Goal: Task Accomplishment & Management: Use online tool/utility

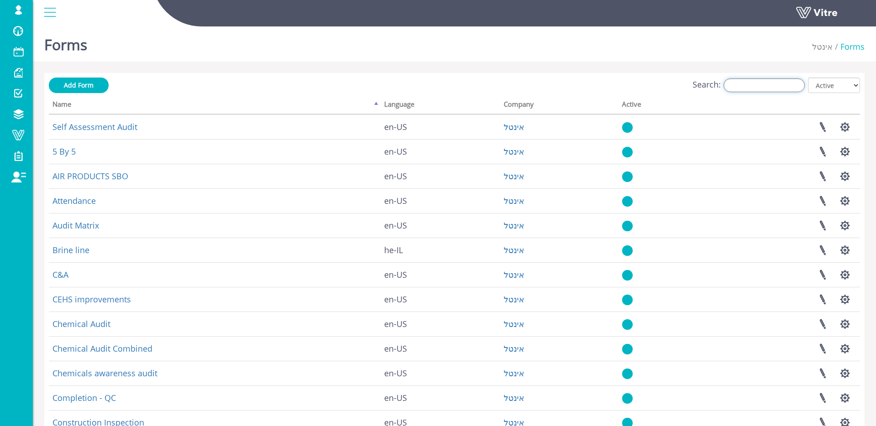
click at [785, 87] on input "Search:" at bounding box center [764, 86] width 81 height 14
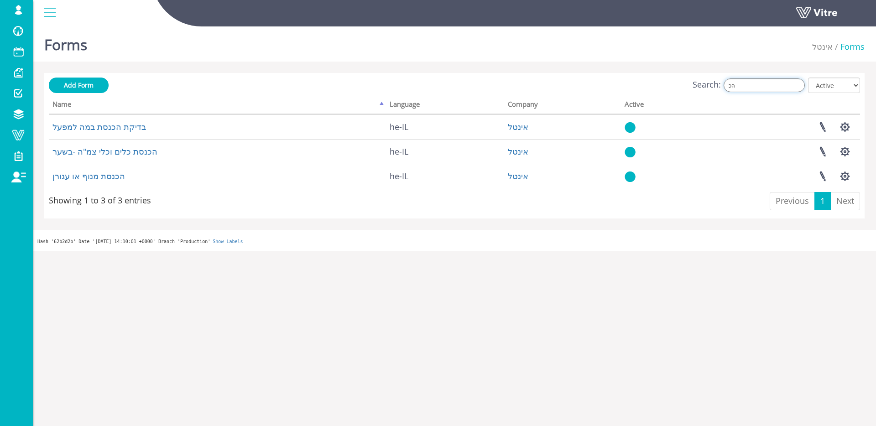
type input "ה"
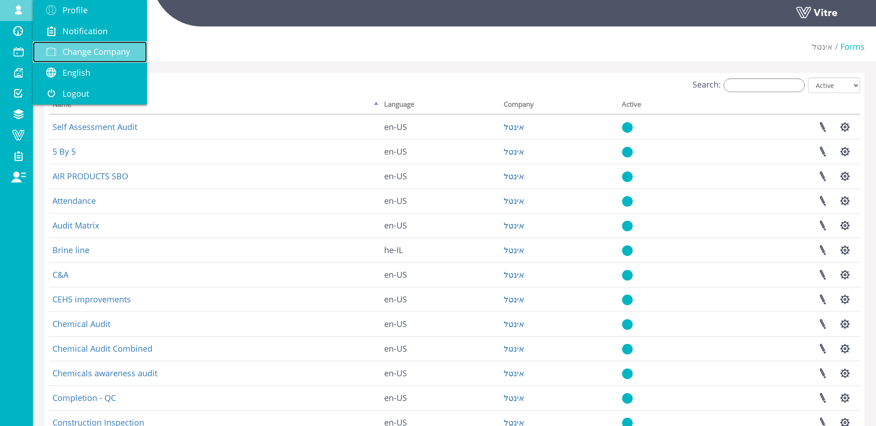
click at [88, 47] on span "Change Company" at bounding box center [97, 51] width 68 height 11
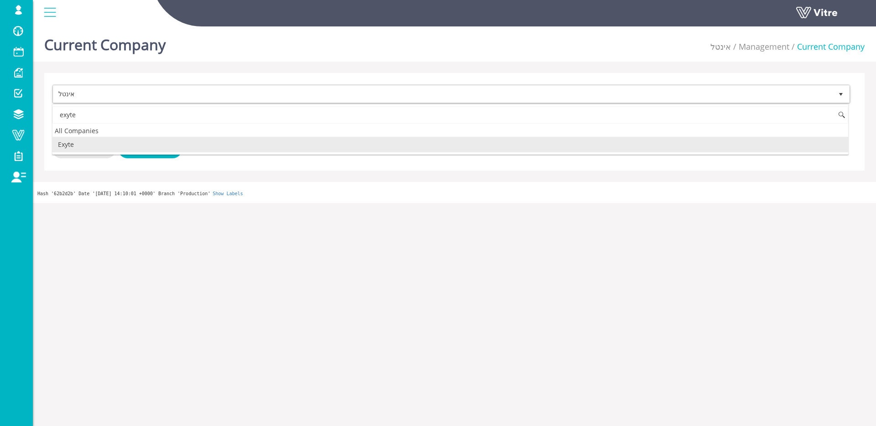
click at [139, 141] on li "Exyte" at bounding box center [450, 145] width 796 height 16
type input "exyte"
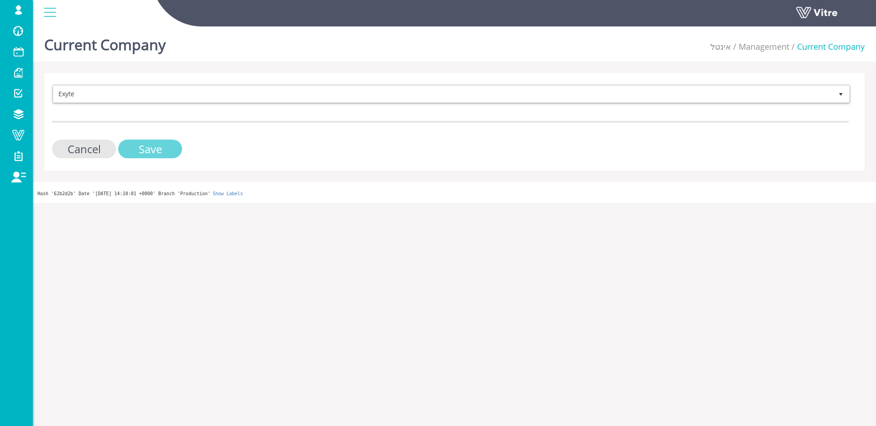
click at [141, 148] on input "Save" at bounding box center [150, 149] width 64 height 19
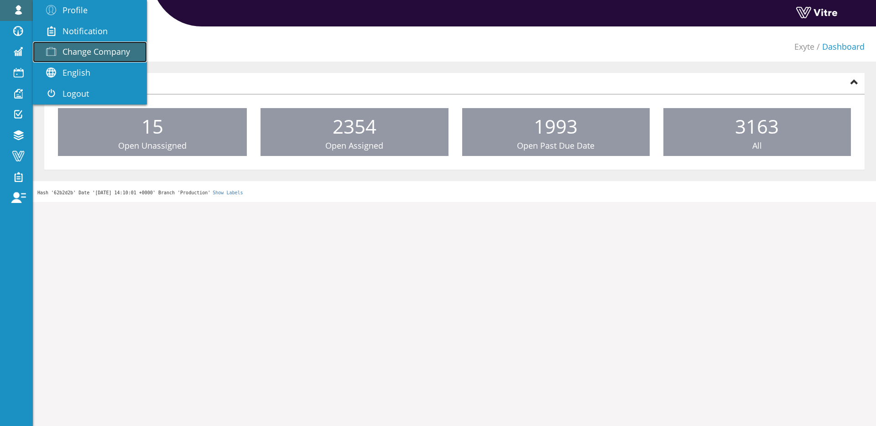
click at [84, 47] on span "Change Company" at bounding box center [97, 51] width 68 height 11
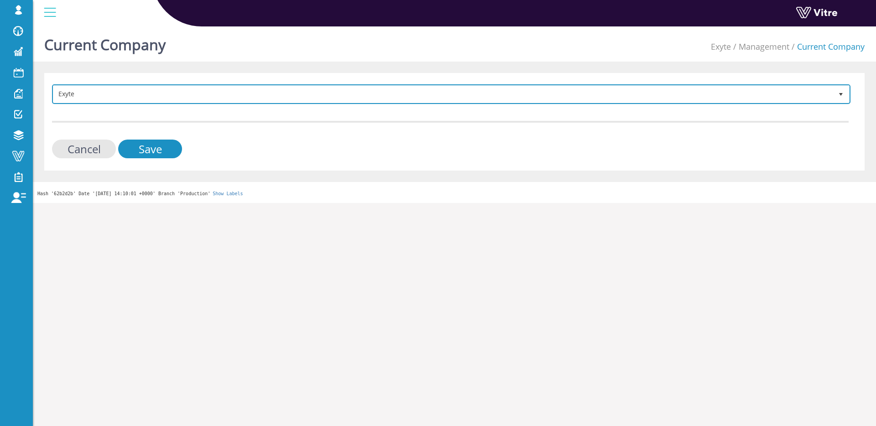
click at [94, 88] on span "Exyte" at bounding box center [443, 94] width 780 height 16
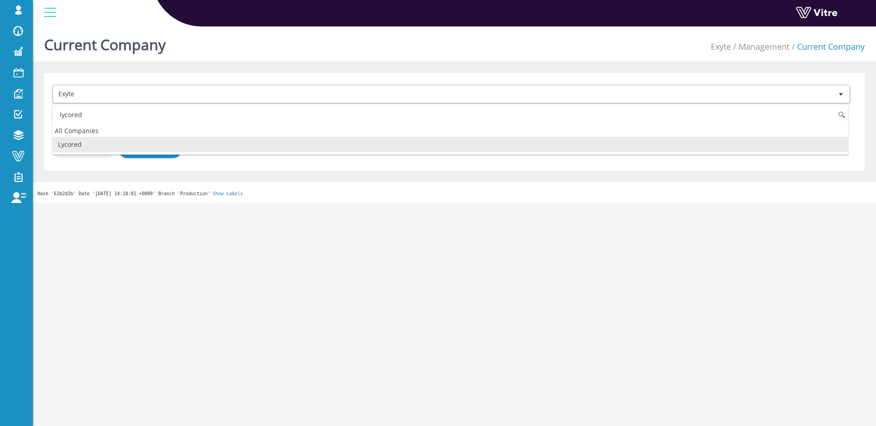
drag, startPoint x: 65, startPoint y: 146, endPoint x: 99, endPoint y: 144, distance: 34.3
click at [65, 146] on li "Lycored" at bounding box center [450, 145] width 796 height 16
type input "lycored"
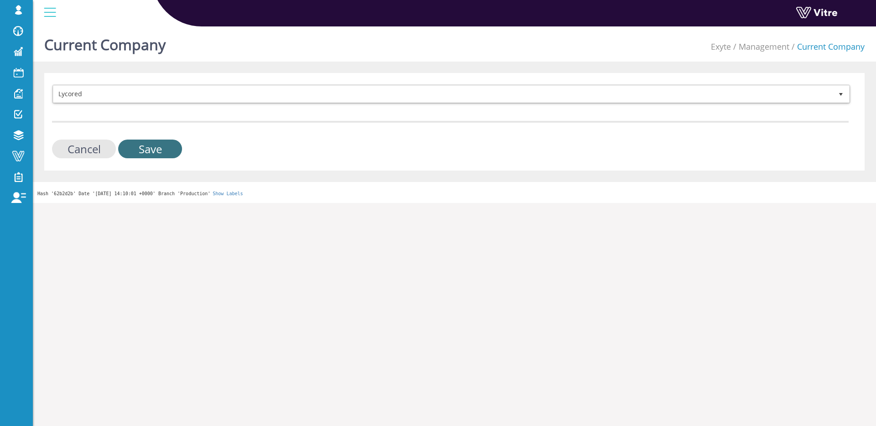
drag, startPoint x: 127, startPoint y: 145, endPoint x: 221, endPoint y: 90, distance: 108.8
click at [128, 145] on input "Save" at bounding box center [150, 149] width 64 height 19
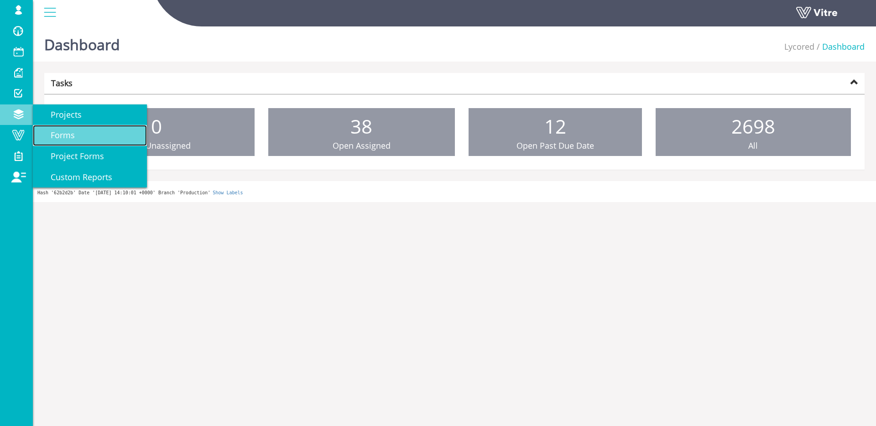
click at [82, 135] on link "Forms" at bounding box center [90, 135] width 114 height 21
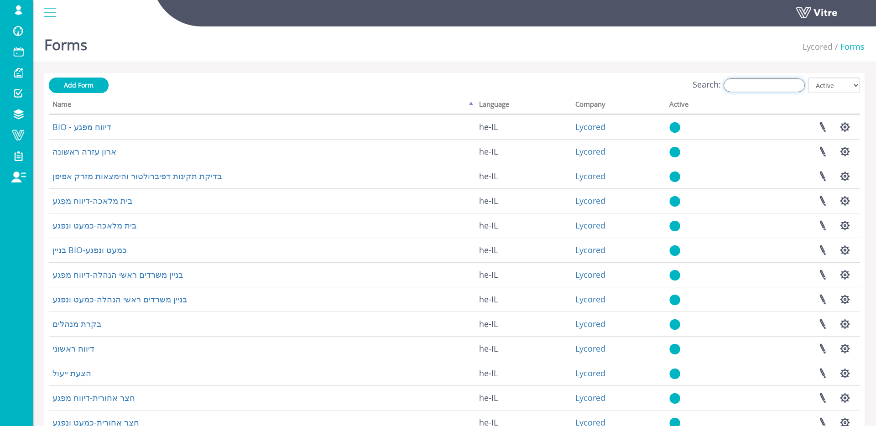
click at [793, 87] on input "Search:" at bounding box center [764, 86] width 81 height 14
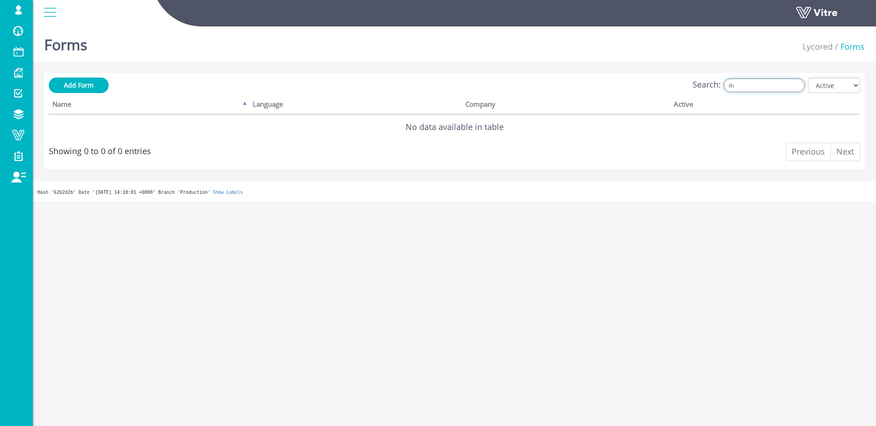
type input "t"
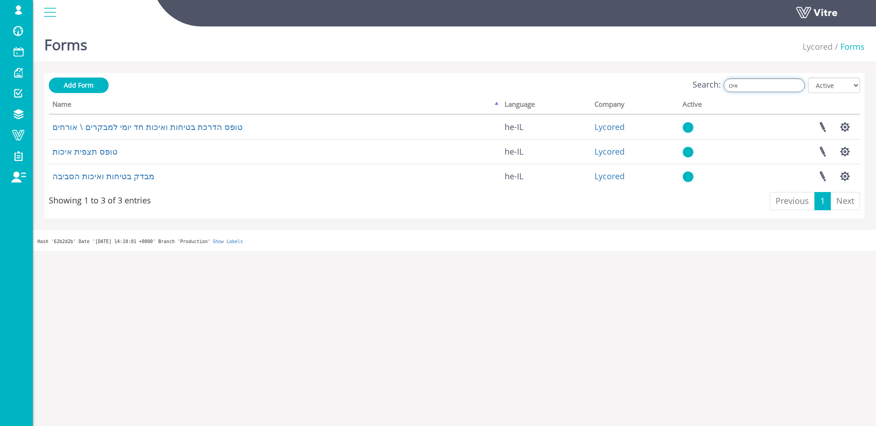
click at [754, 87] on input "איכו" at bounding box center [764, 86] width 81 height 14
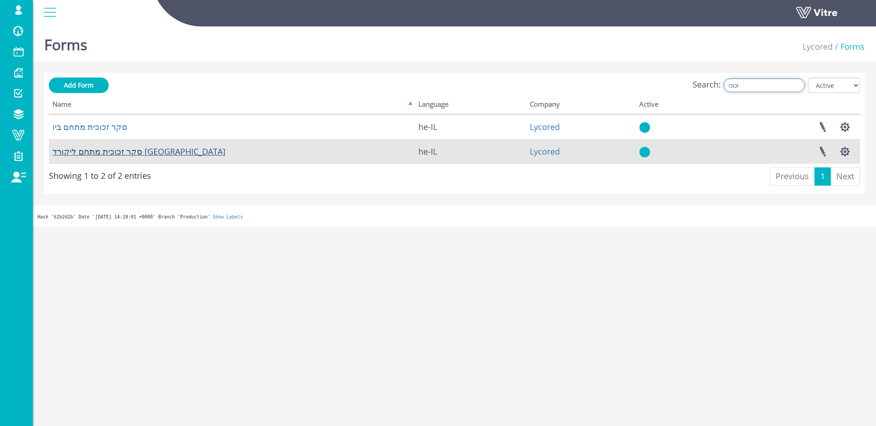
type input "זכוכי"
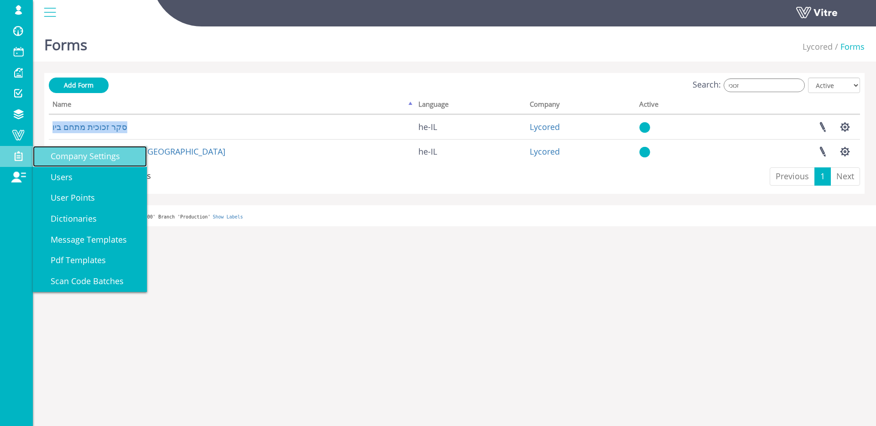
click at [78, 159] on span "Company Settings" at bounding box center [80, 156] width 80 height 11
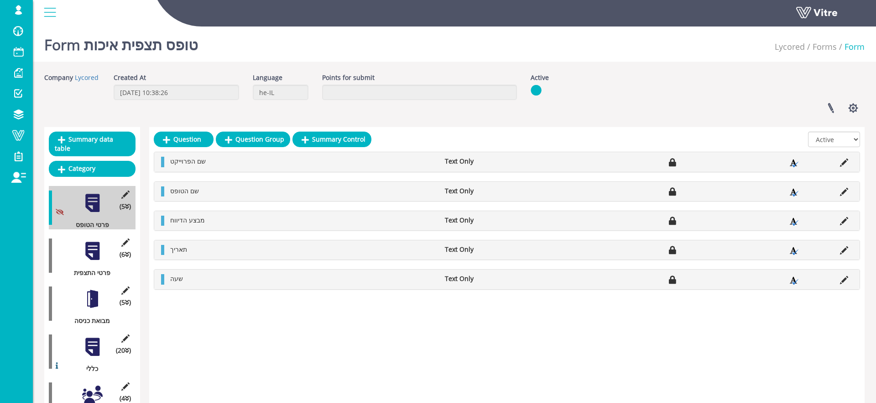
click at [98, 251] on div at bounding box center [92, 251] width 21 height 21
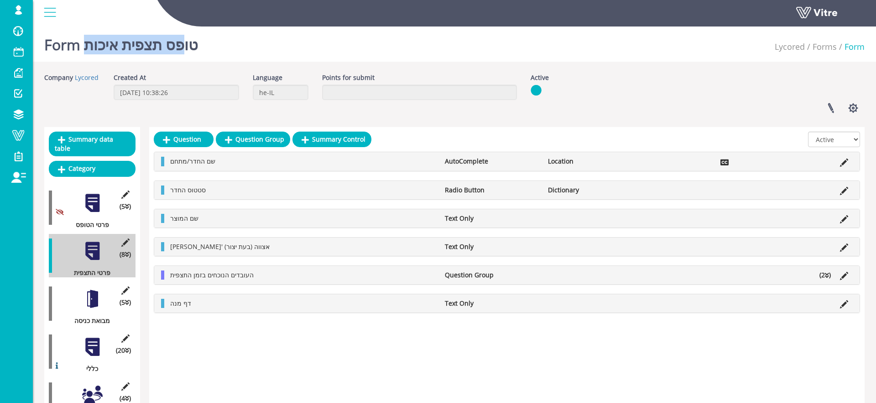
drag, startPoint x: 89, startPoint y: 45, endPoint x: 197, endPoint y: 44, distance: 108.6
click at [197, 44] on h1 "Form טופס תצפית איכות" at bounding box center [121, 42] width 154 height 39
click at [251, 42] on div "Form טופס תצפית איכות Lycored Forms Form" at bounding box center [454, 42] width 843 height 39
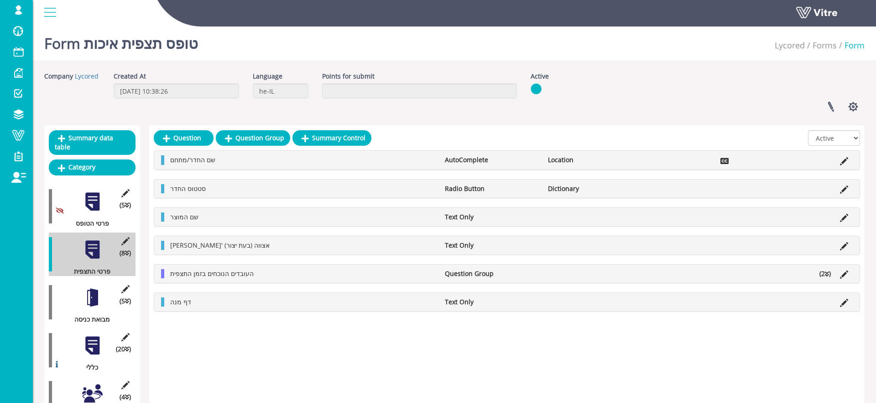
click at [97, 304] on div at bounding box center [92, 297] width 21 height 21
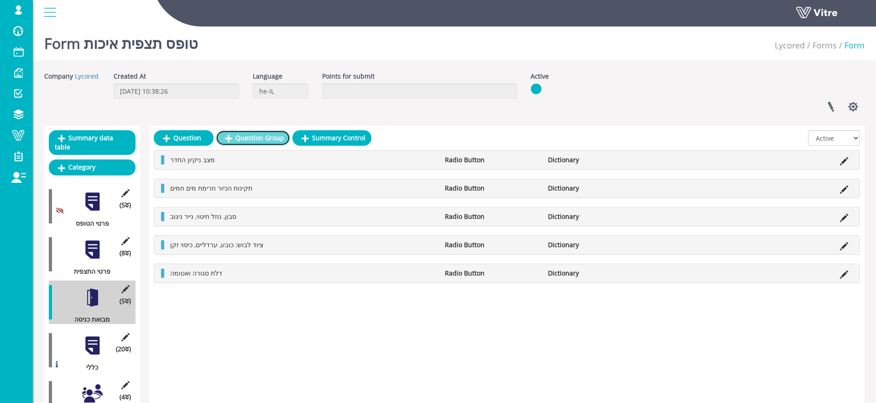
click at [240, 138] on link "Question Group" at bounding box center [253, 138] width 74 height 16
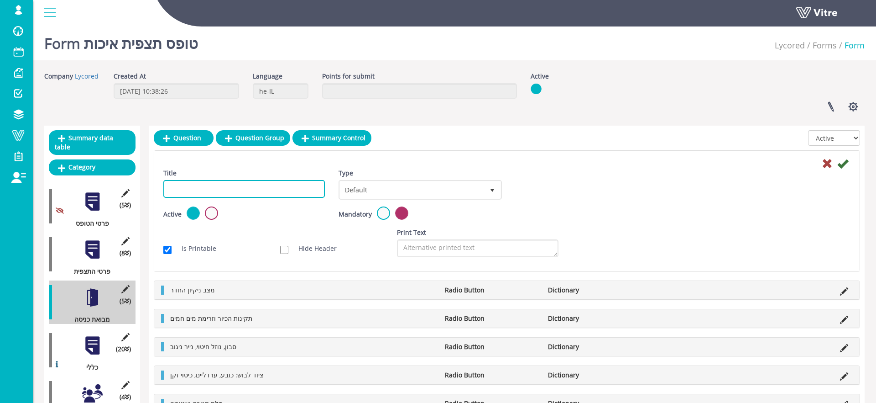
click at [267, 189] on input "Title" at bounding box center [244, 189] width 162 height 18
type input "תצפית"
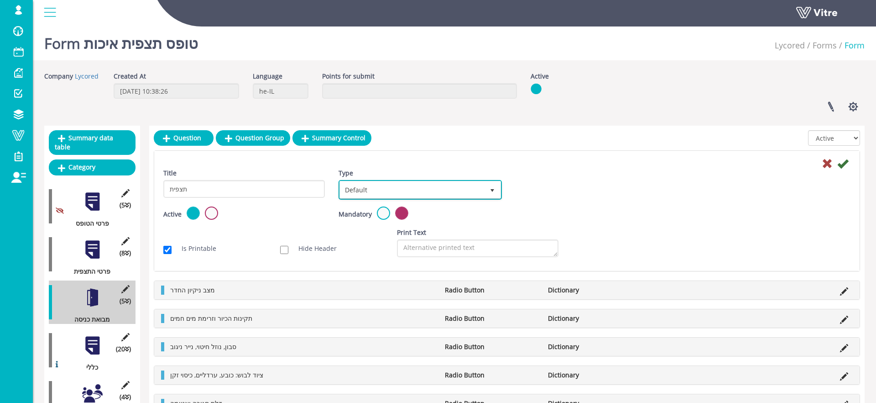
click at [473, 184] on span "Default" at bounding box center [412, 189] width 144 height 16
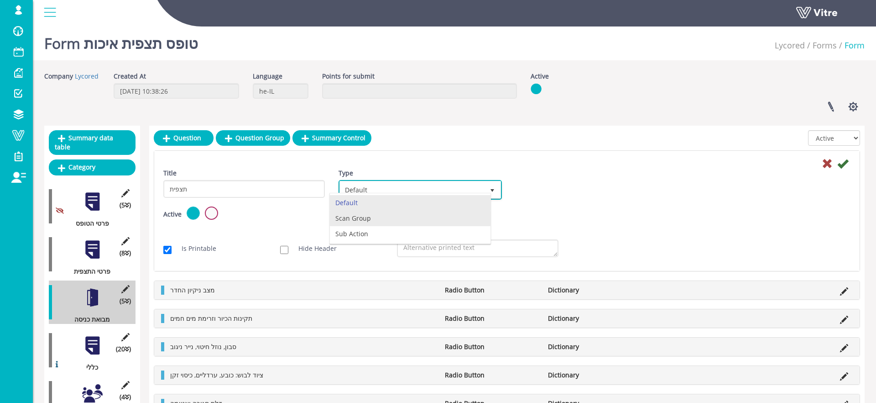
click at [417, 219] on li "Scan Group" at bounding box center [410, 218] width 161 height 16
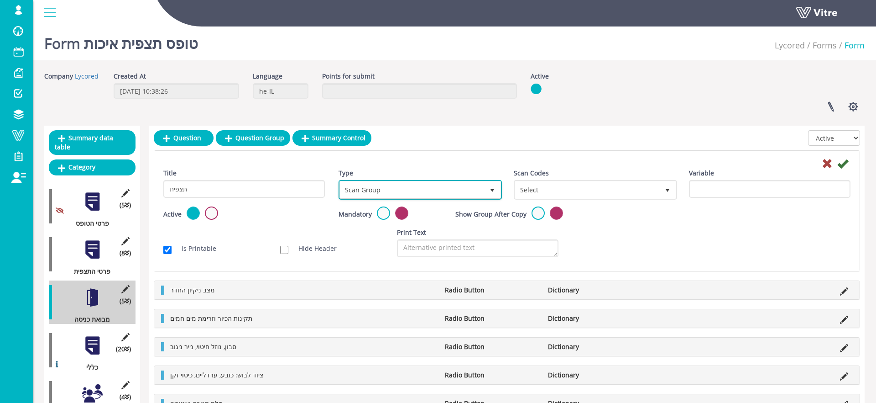
click at [425, 187] on span "Scan Group" at bounding box center [412, 189] width 144 height 16
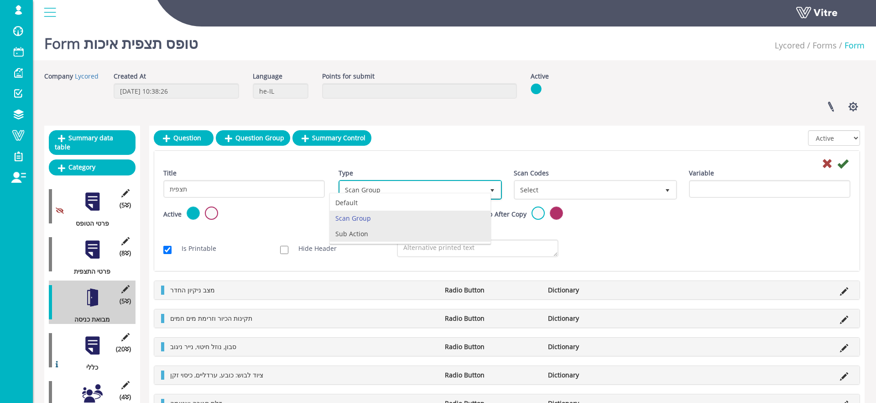
click at [397, 233] on li "Sub Action" at bounding box center [410, 234] width 161 height 16
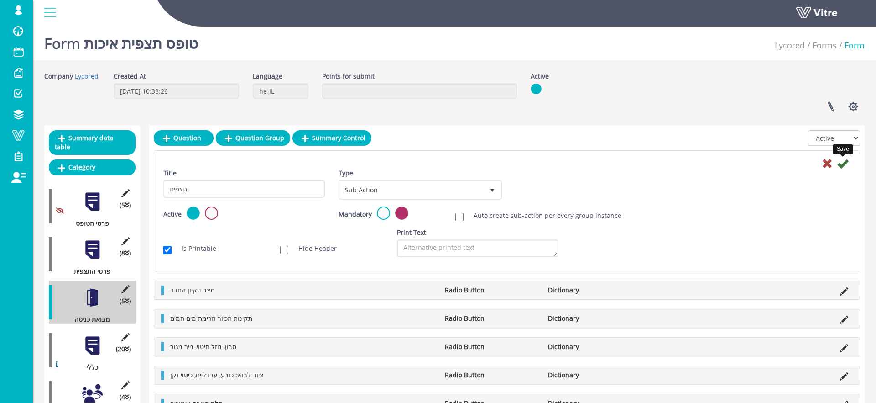
click at [839, 163] on icon at bounding box center [843, 163] width 11 height 11
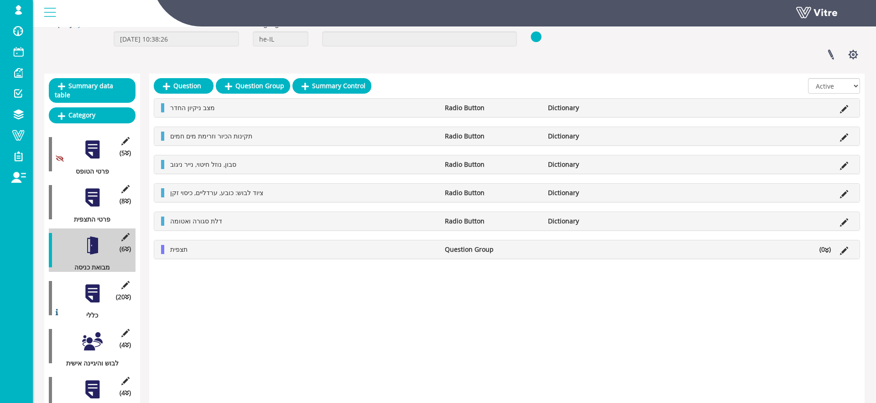
scroll to position [60, 0]
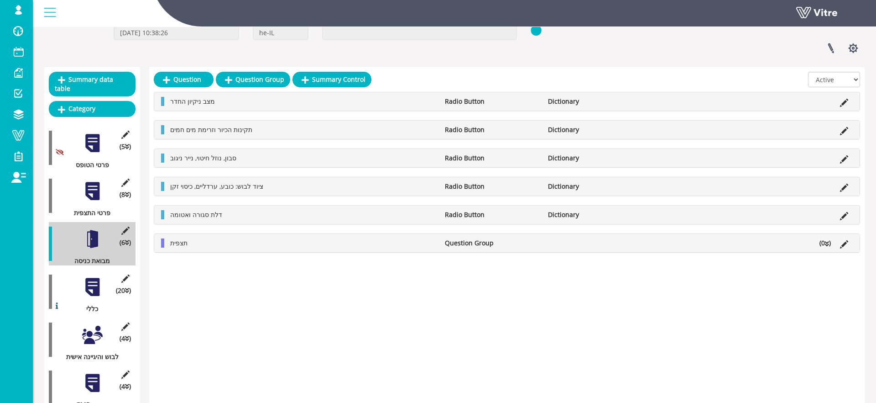
click at [242, 248] on div "תצפית Question Group (0 )" at bounding box center [507, 243] width 706 height 18
click at [200, 264] on link "Question" at bounding box center [196, 265] width 60 height 16
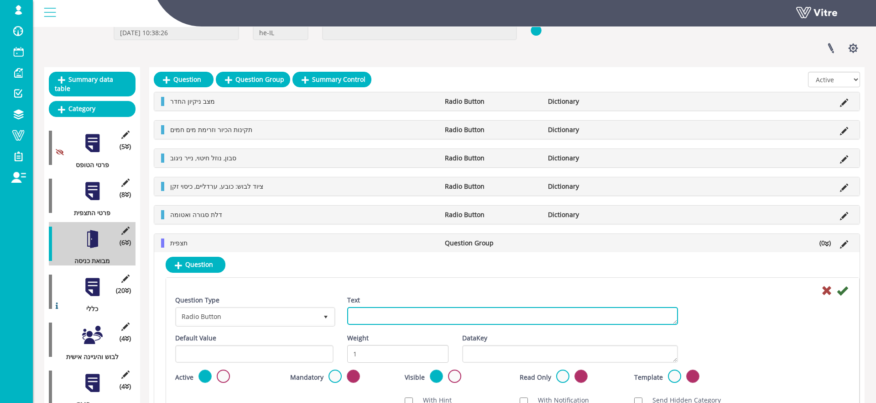
click at [365, 314] on textarea "Text" at bounding box center [512, 316] width 331 height 18
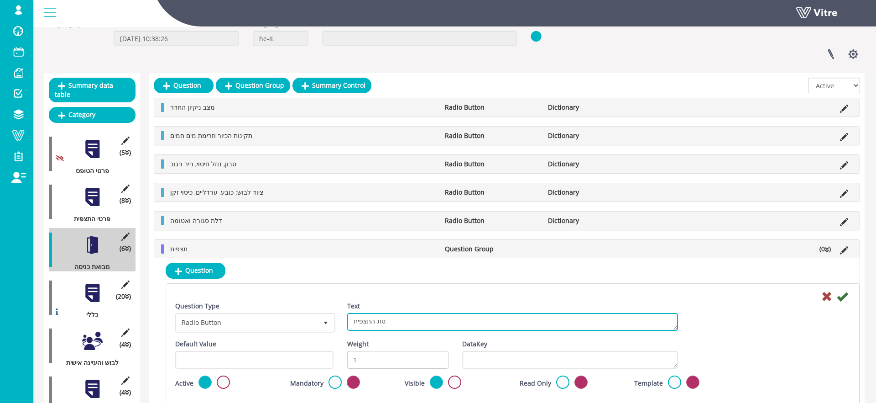
type textarea "סוג התצפית"
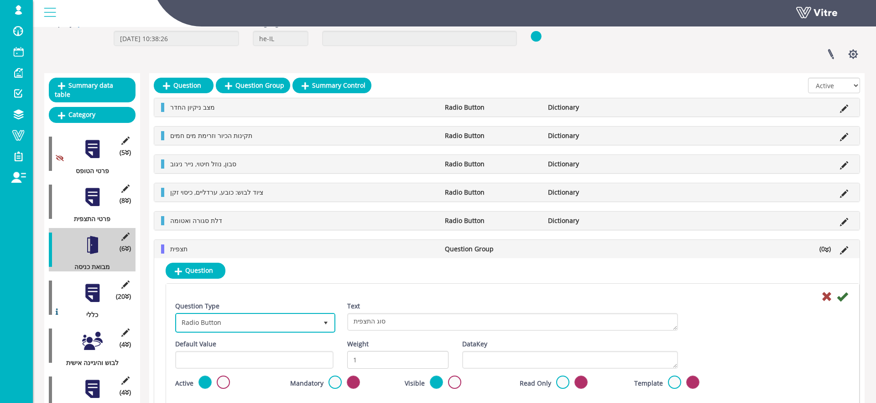
click at [238, 313] on span "Radio Button 3" at bounding box center [255, 323] width 160 height 20
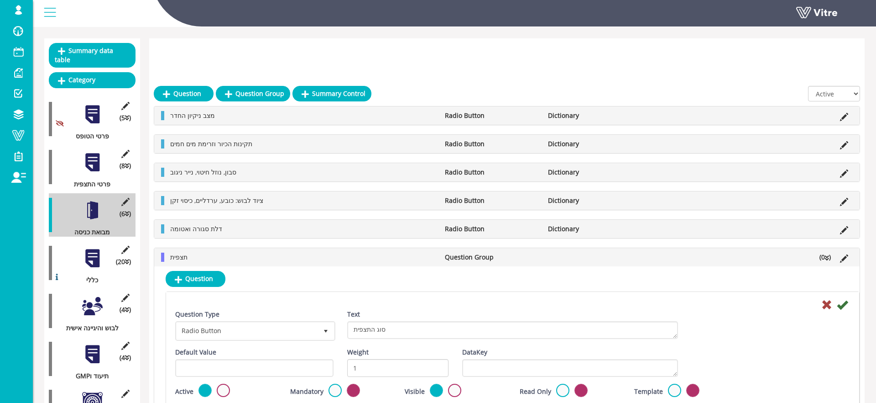
scroll to position [140, 0]
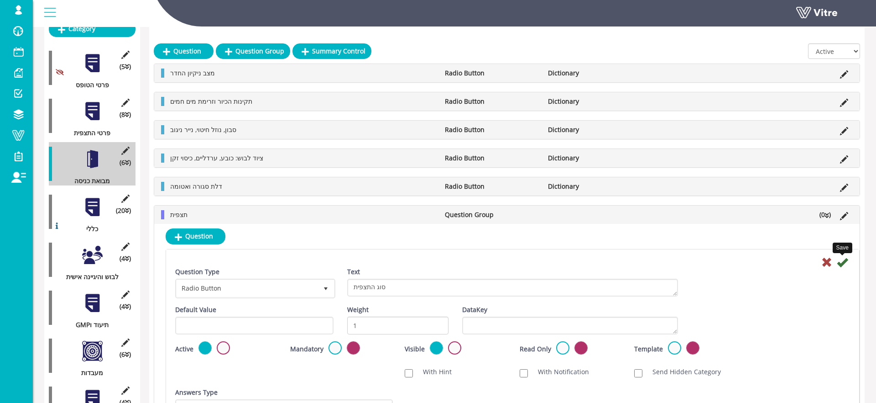
click at [842, 261] on icon at bounding box center [842, 262] width 11 height 11
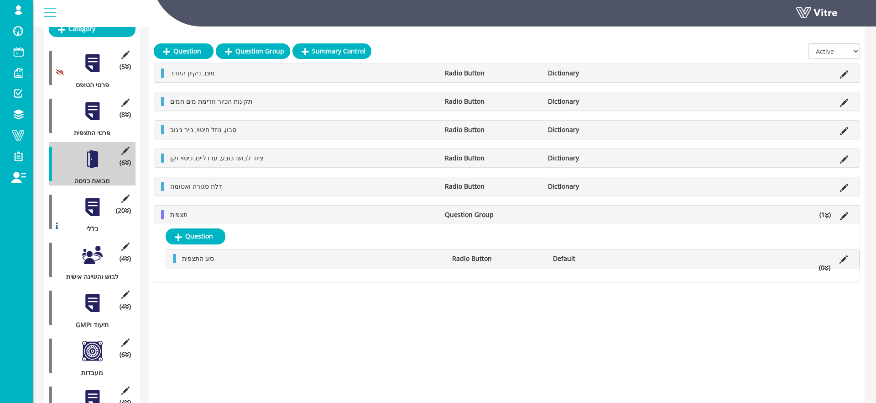
click at [246, 263] on div "סוג התצפית Radio Button Default (0 )" at bounding box center [512, 258] width 693 height 18
click at [210, 279] on link "Answer" at bounding box center [208, 280] width 60 height 16
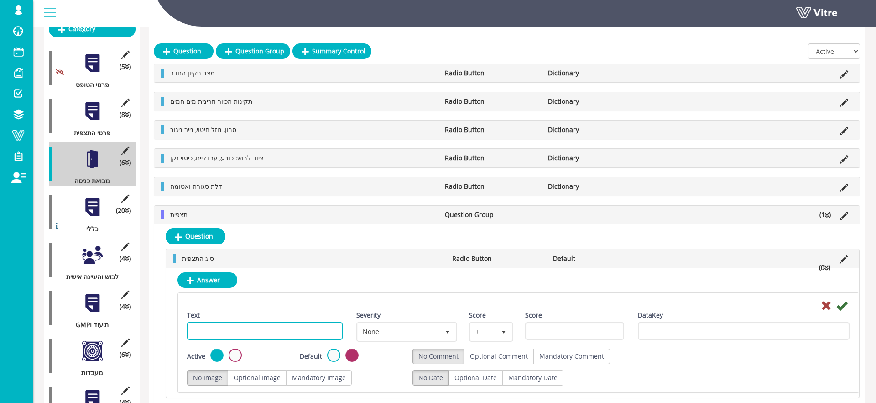
click at [332, 332] on input "Text" at bounding box center [265, 331] width 156 height 18
type input "נקיון החדר"
click at [845, 306] on icon at bounding box center [842, 305] width 11 height 11
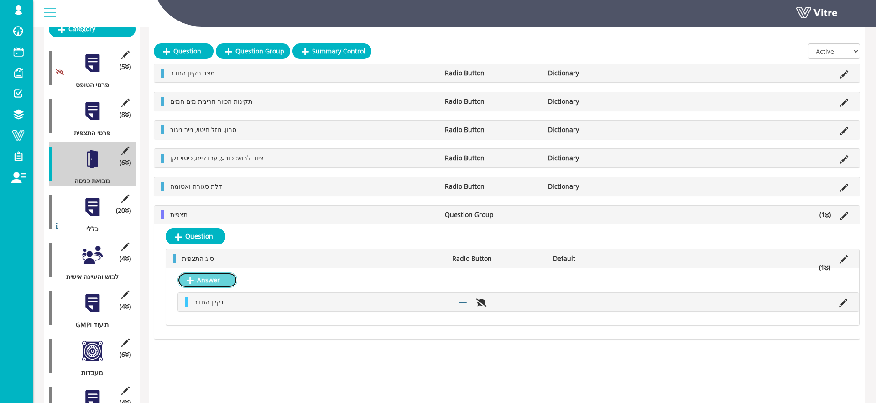
click at [203, 284] on link "Answer" at bounding box center [208, 280] width 60 height 16
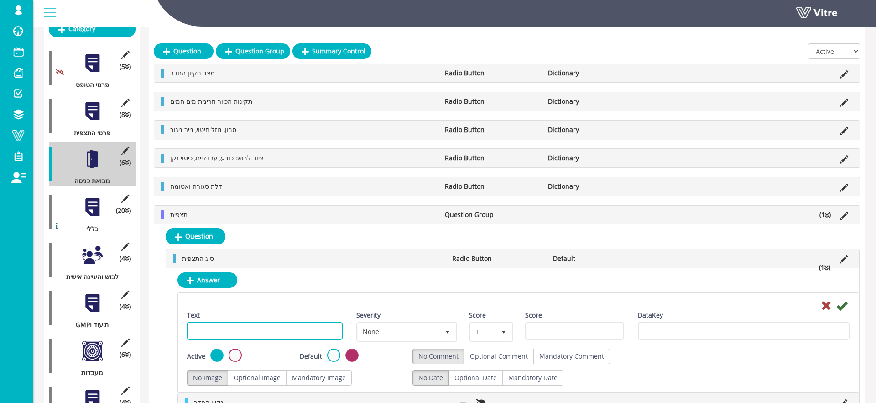
click at [248, 328] on input "Text" at bounding box center [265, 331] width 156 height 18
type input "תקינות כיור"
click at [840, 307] on icon at bounding box center [842, 305] width 11 height 11
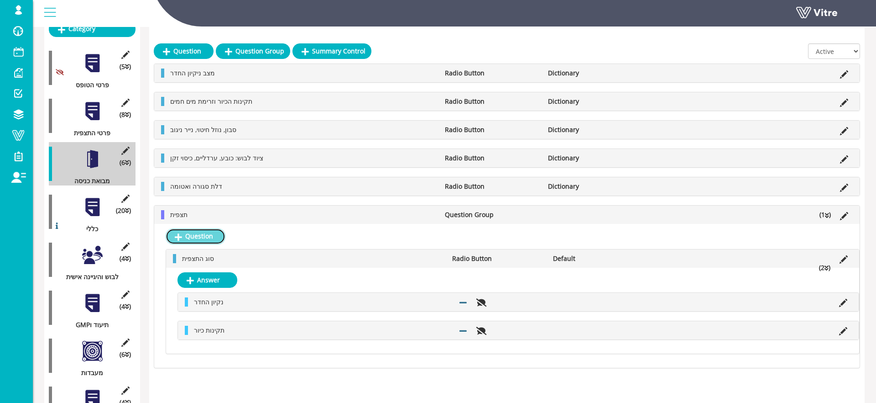
click at [200, 230] on link "Question" at bounding box center [196, 236] width 60 height 16
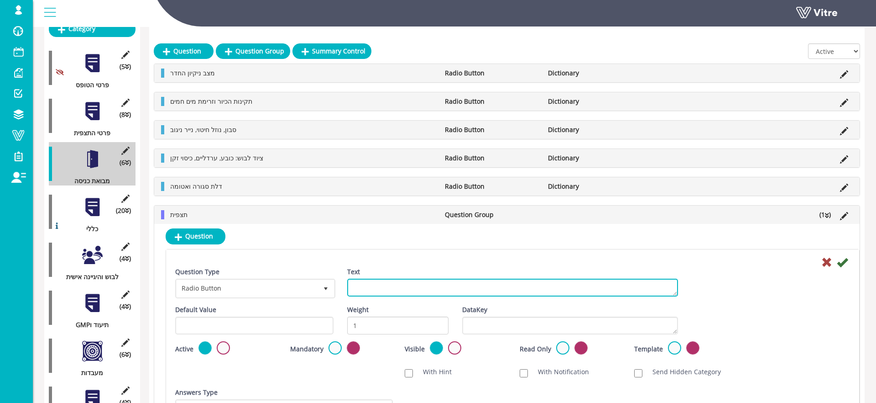
click at [396, 289] on textarea "Text" at bounding box center [512, 287] width 331 height 18
type textarea "סטטוס"
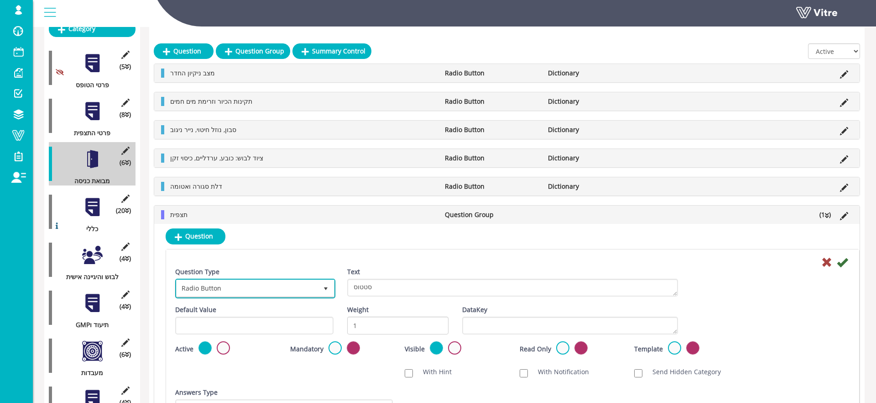
click at [296, 288] on span "Radio Button" at bounding box center [247, 288] width 141 height 16
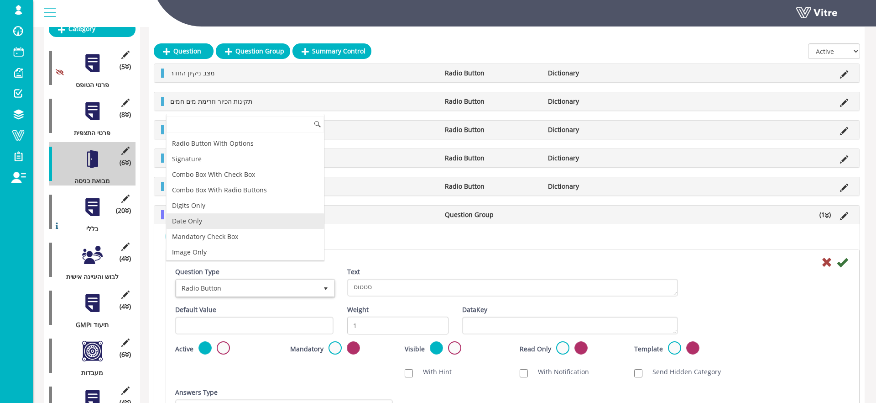
scroll to position [0, 0]
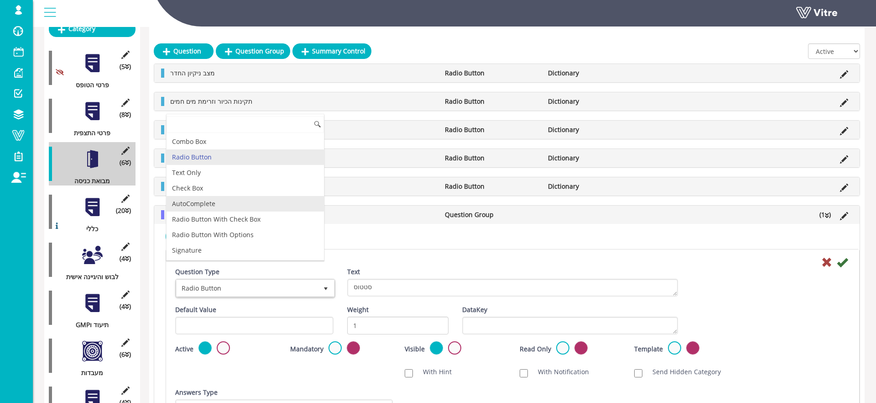
click at [206, 199] on li "AutoComplete" at bounding box center [245, 204] width 157 height 16
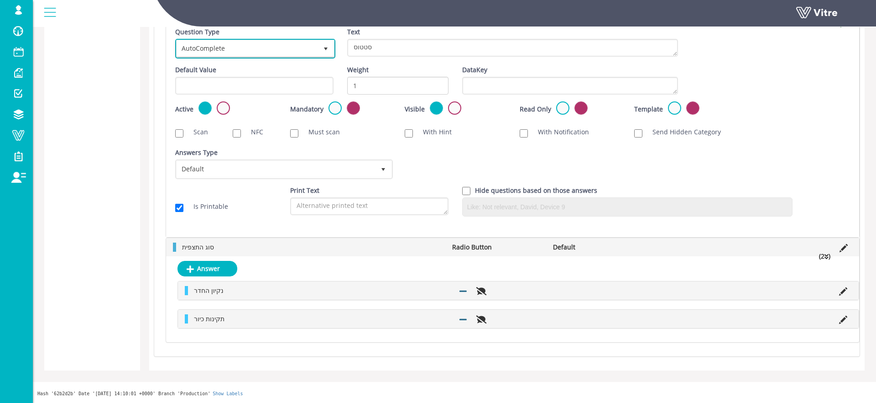
scroll to position [680, 0]
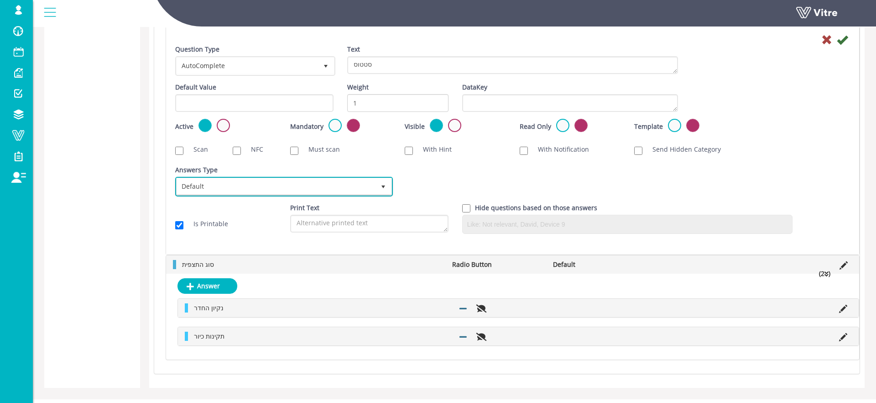
click at [263, 182] on span "Default" at bounding box center [276, 186] width 199 height 16
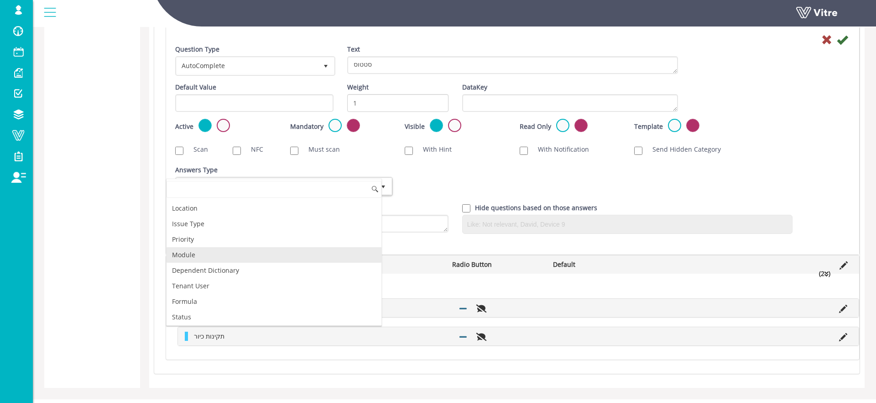
scroll to position [124, 0]
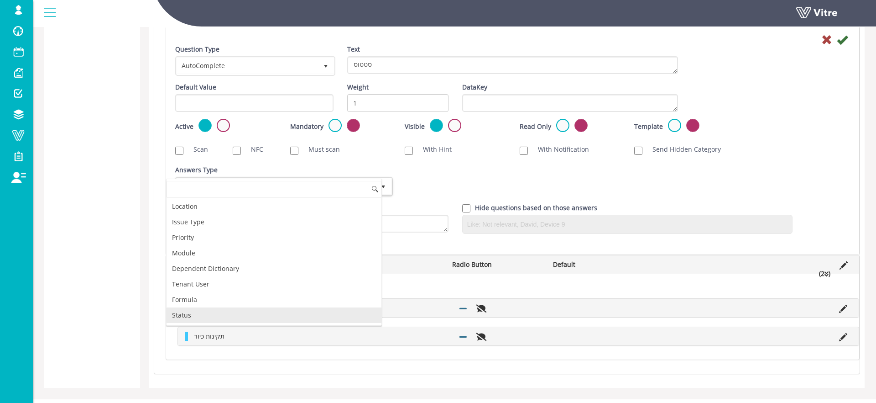
click at [213, 313] on li "Status" at bounding box center [274, 315] width 215 height 16
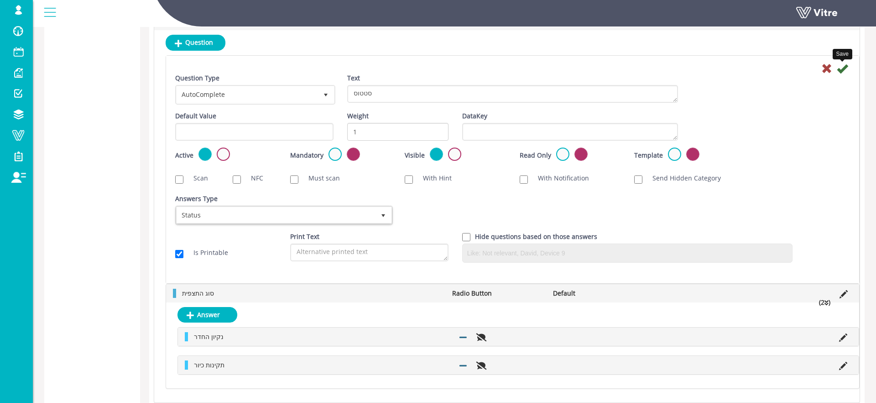
click at [844, 68] on icon at bounding box center [842, 68] width 11 height 11
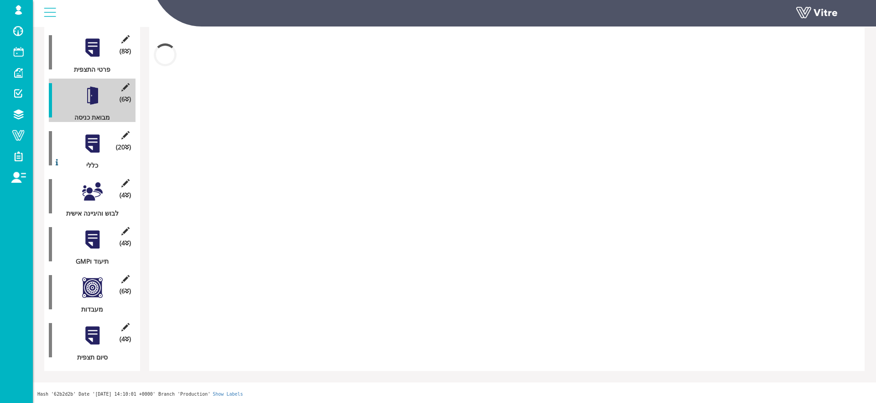
scroll to position [481, 0]
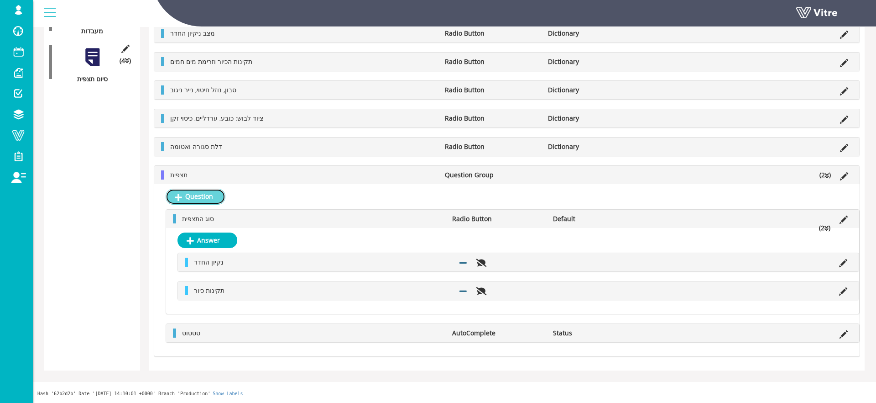
click at [199, 197] on link "Question" at bounding box center [196, 197] width 60 height 16
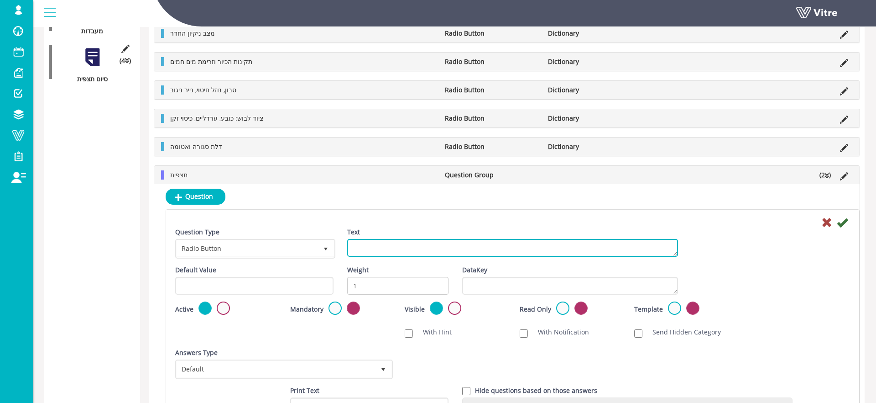
click at [390, 251] on textarea "Text" at bounding box center [512, 248] width 331 height 18
type textarea "תאריך לביצוע"
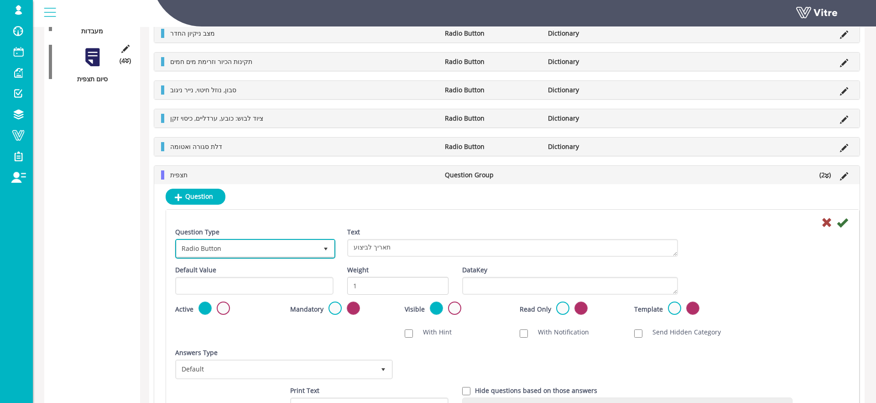
click at [275, 254] on span "Radio Button" at bounding box center [247, 248] width 141 height 16
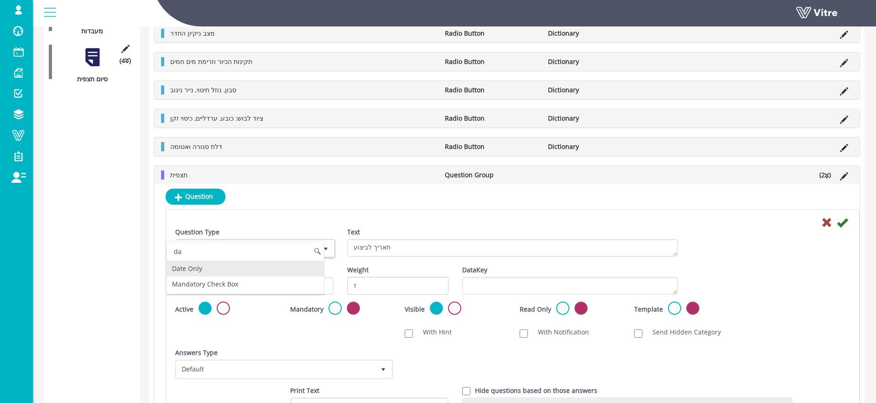
click at [253, 272] on li "Date Only" at bounding box center [245, 269] width 157 height 16
type input "da"
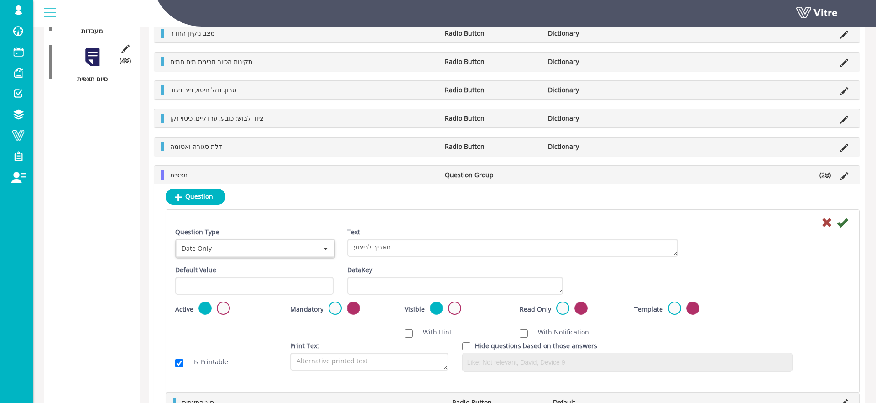
click at [848, 223] on icon at bounding box center [842, 222] width 11 height 11
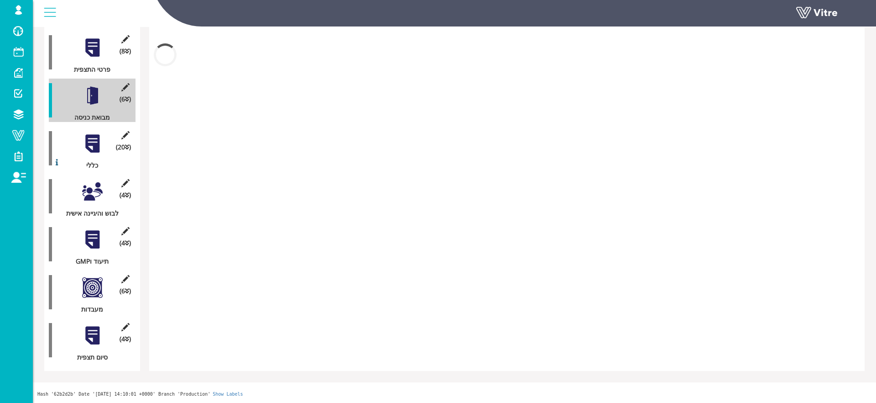
scroll to position [475, 0]
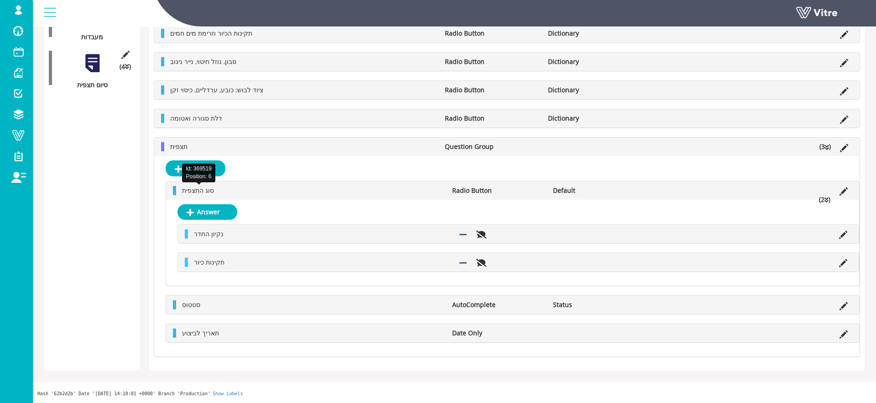
click at [210, 188] on span "סוג התצפית" at bounding box center [198, 190] width 32 height 9
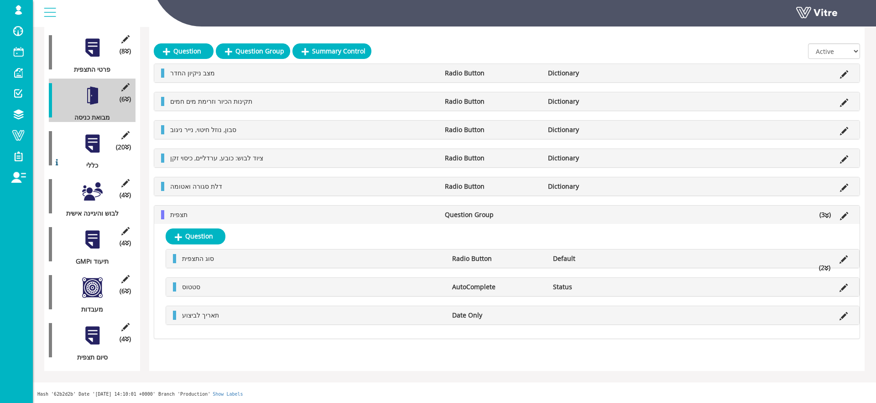
scroll to position [203, 0]
click at [212, 259] on span "סוג התצפית" at bounding box center [198, 258] width 32 height 9
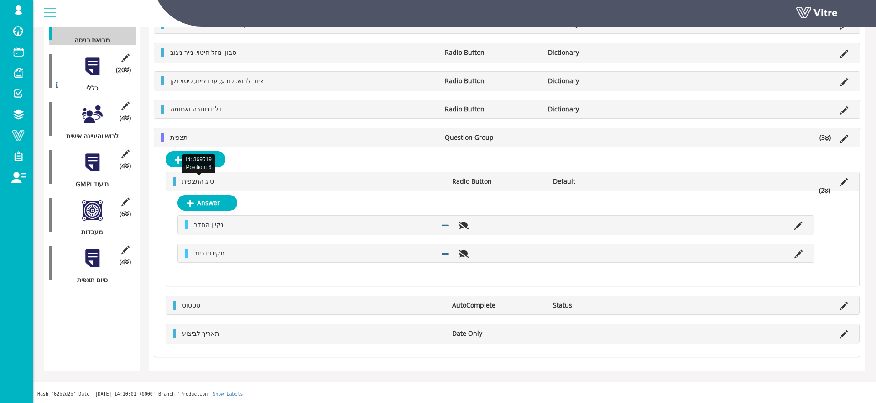
scroll to position [481, 0]
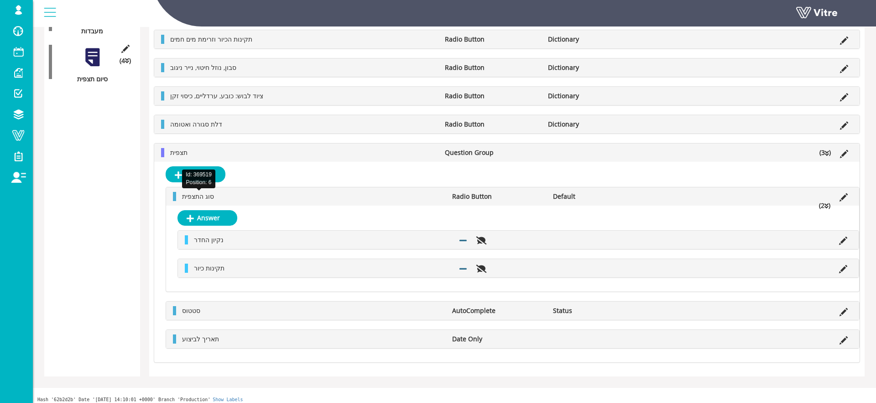
click at [192, 199] on span "סוג התצפית" at bounding box center [198, 196] width 32 height 9
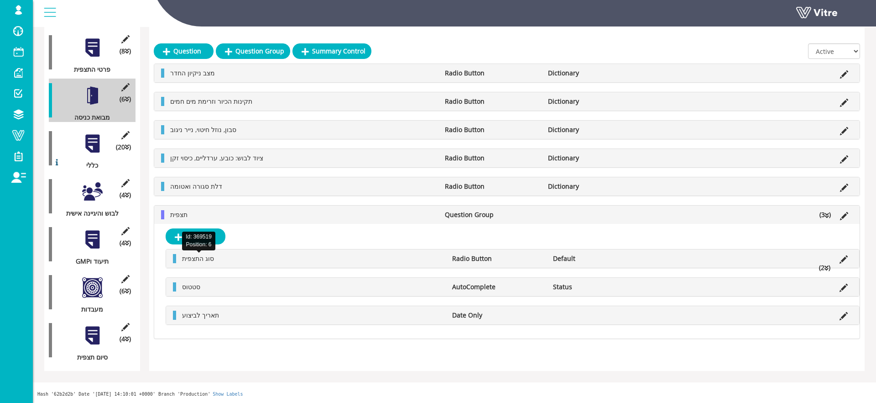
click at [205, 256] on span "סוג התצפית" at bounding box center [198, 258] width 32 height 9
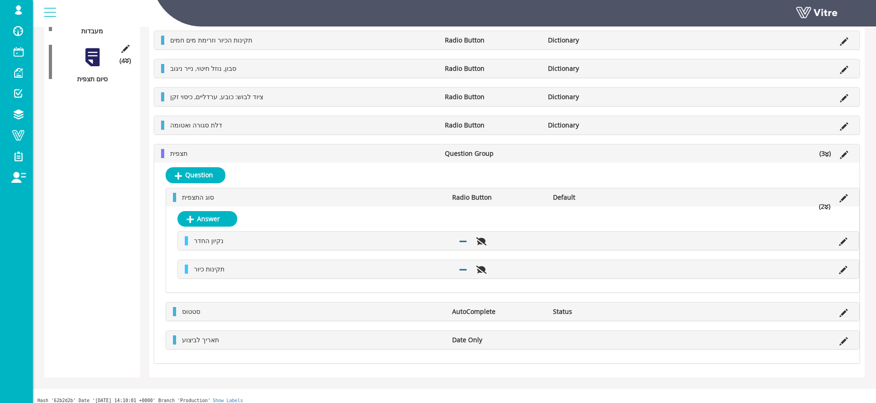
click at [272, 194] on li "סוג התצפית" at bounding box center [313, 197] width 270 height 9
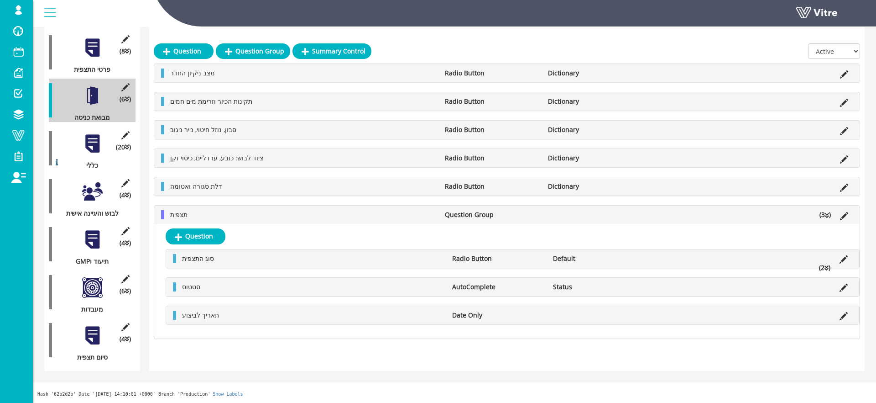
scroll to position [203, 0]
click at [199, 238] on link "Question" at bounding box center [196, 236] width 60 height 16
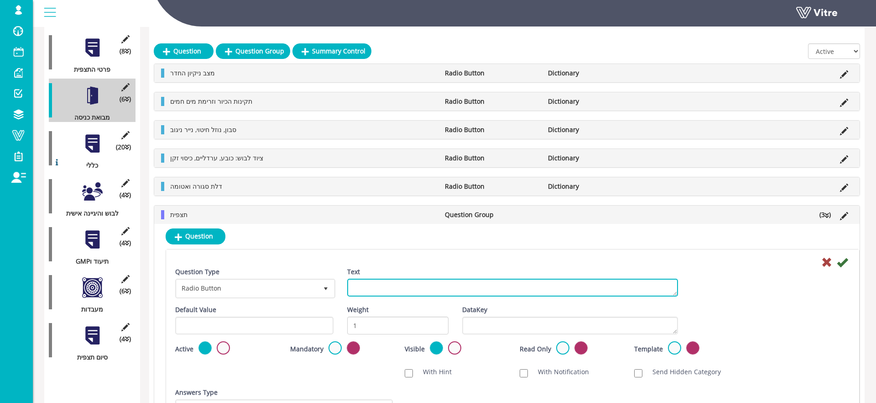
click at [445, 295] on textarea "Text" at bounding box center [512, 287] width 331 height 18
type textarea "ט"
type textarea "הערה"
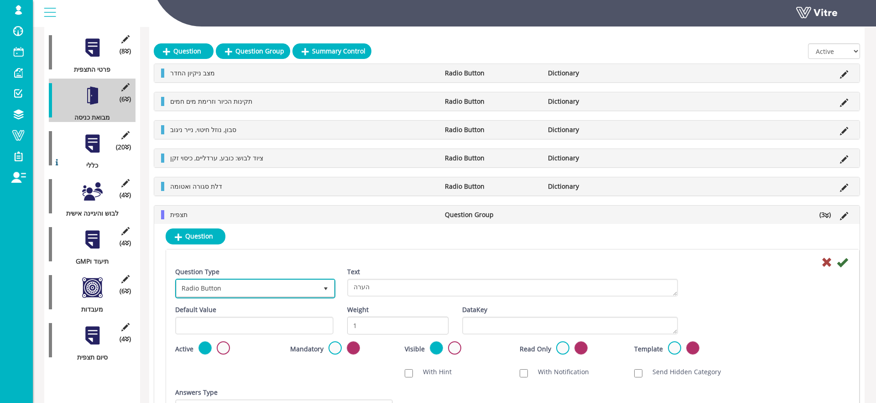
click at [219, 284] on span "Radio Button" at bounding box center [247, 288] width 141 height 16
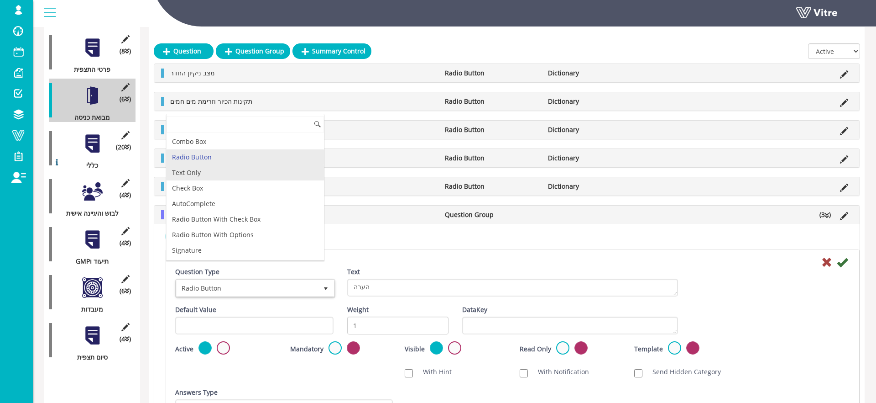
click at [227, 170] on li "Text Only" at bounding box center [245, 173] width 157 height 16
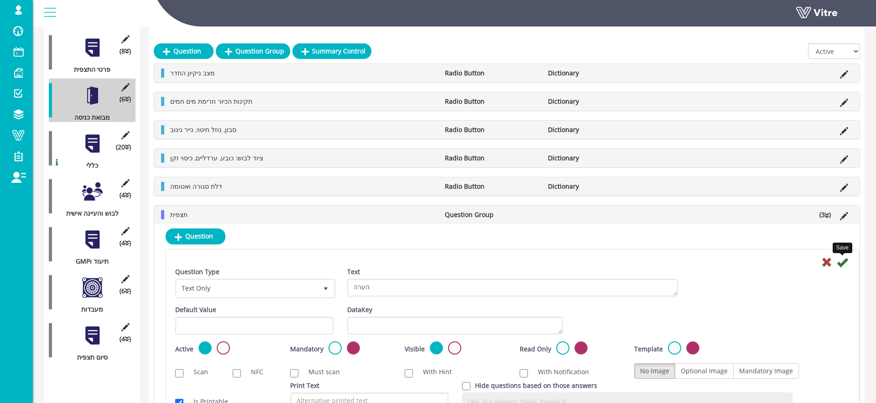
click at [840, 262] on icon at bounding box center [842, 262] width 11 height 11
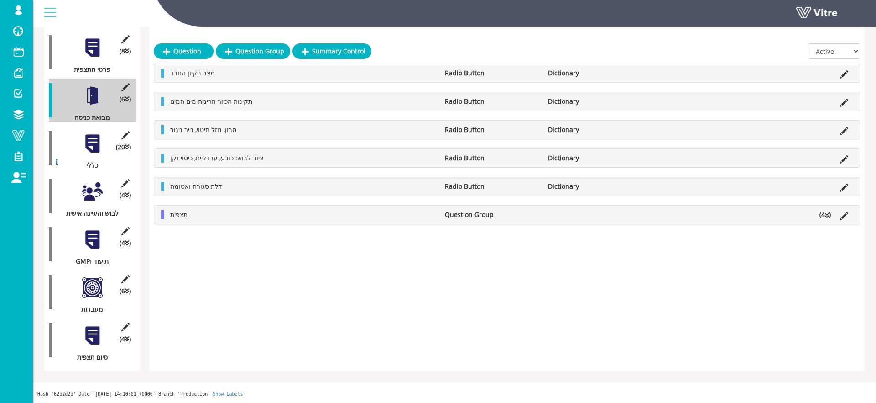
click at [199, 211] on li "תצפית" at bounding box center [303, 214] width 275 height 9
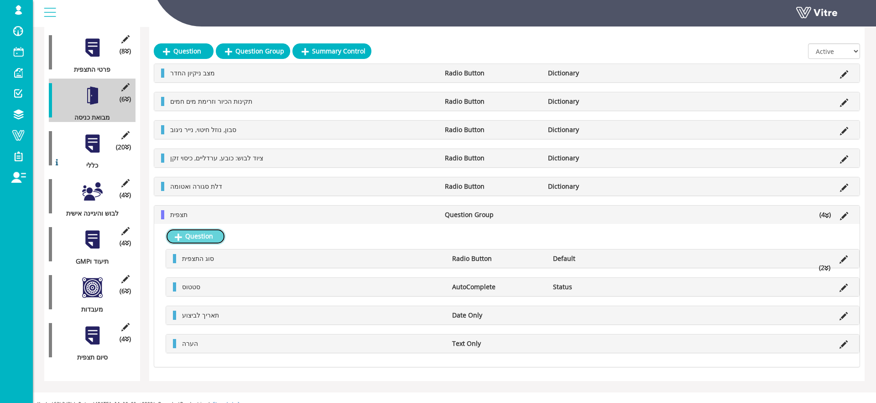
click at [205, 238] on link "Question" at bounding box center [196, 236] width 60 height 16
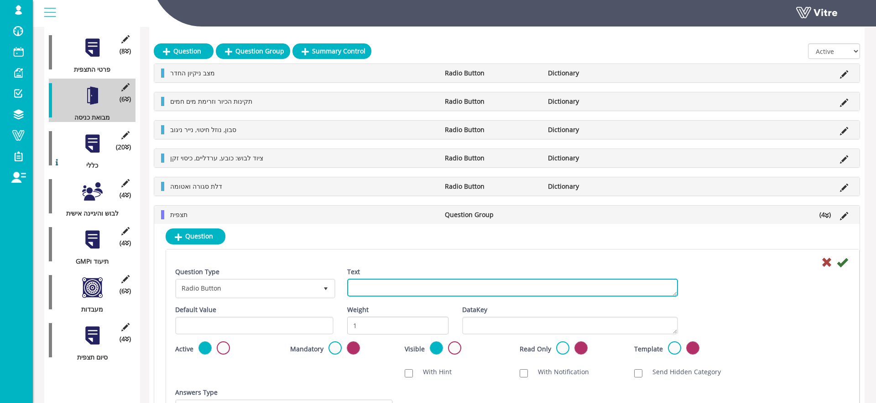
click at [394, 284] on textarea "Text" at bounding box center [512, 287] width 331 height 18
type textarea "אחראי לביצוע"
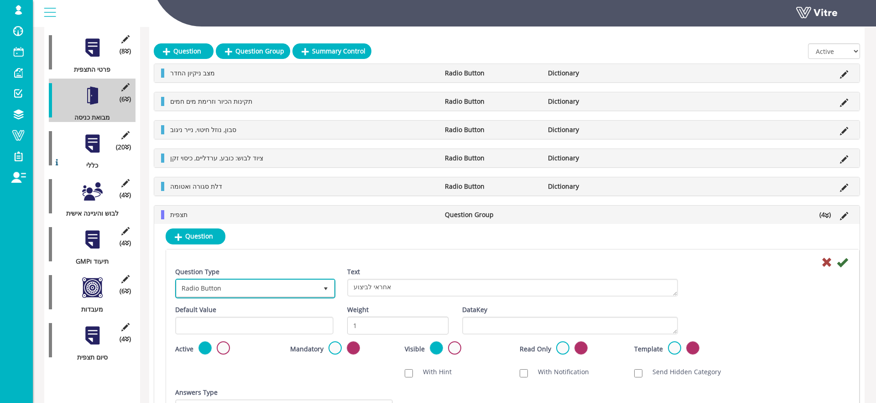
click at [318, 288] on span "select" at bounding box center [326, 288] width 16 height 16
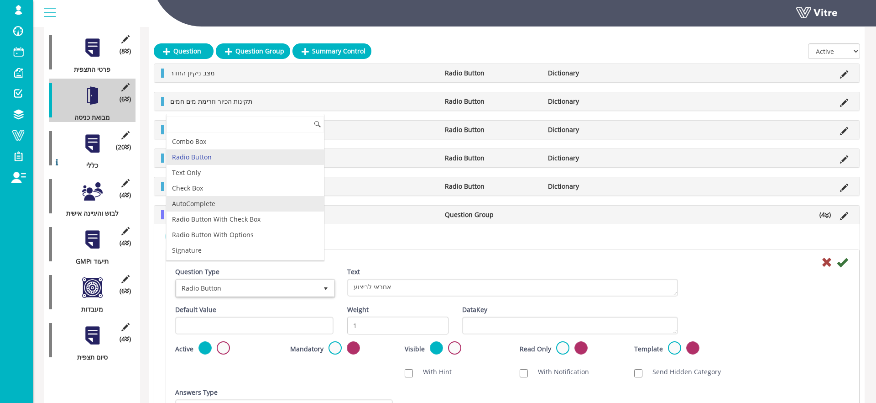
drag, startPoint x: 241, startPoint y: 209, endPoint x: 253, endPoint y: 215, distance: 14.1
click at [241, 209] on li "AutoComplete" at bounding box center [245, 204] width 157 height 16
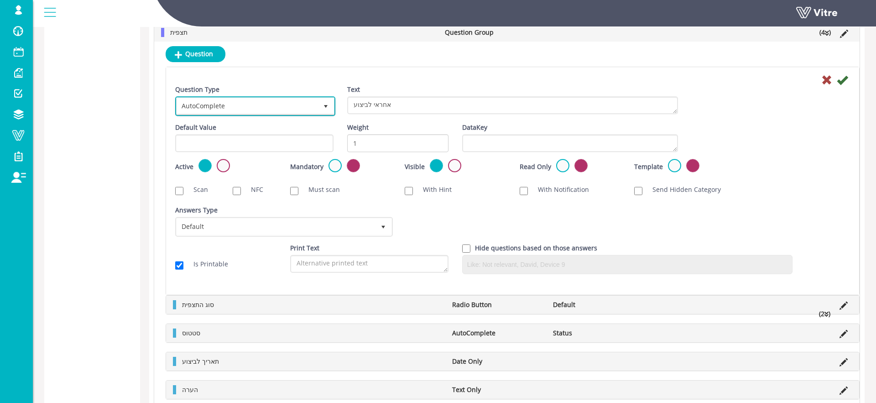
scroll to position [660, 0]
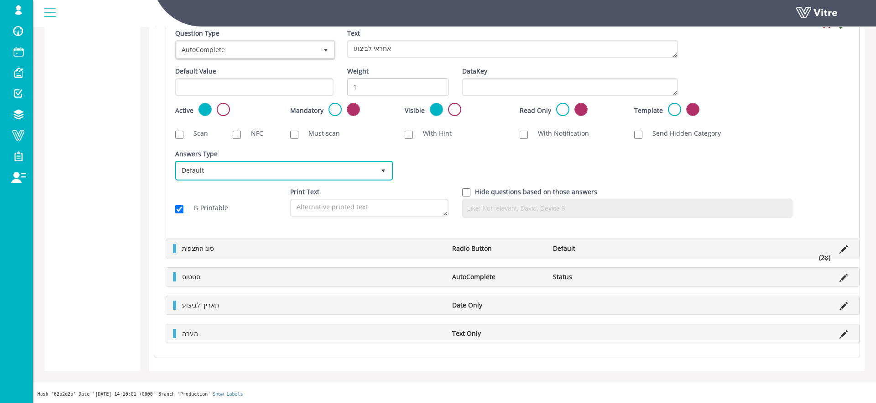
click at [295, 175] on span "Default" at bounding box center [276, 170] width 199 height 16
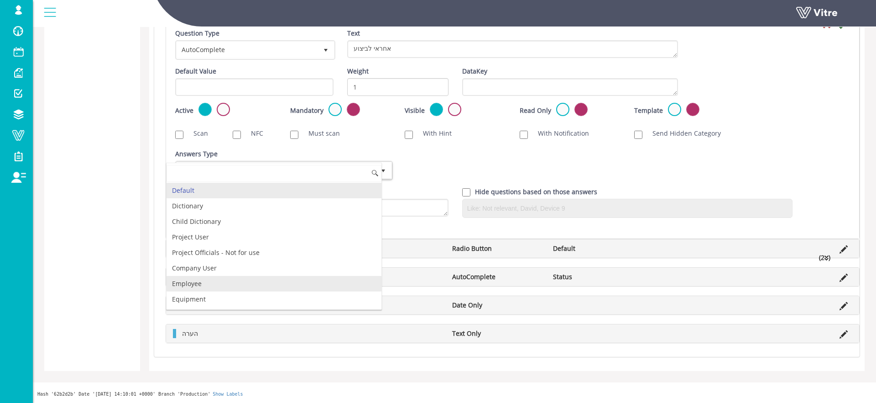
click at [235, 278] on li "Employee" at bounding box center [274, 284] width 215 height 16
checkbox input "true"
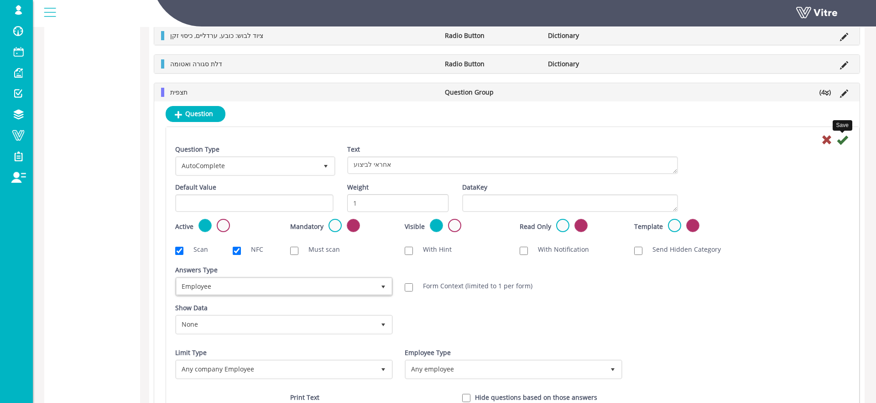
click at [843, 138] on icon at bounding box center [842, 139] width 11 height 11
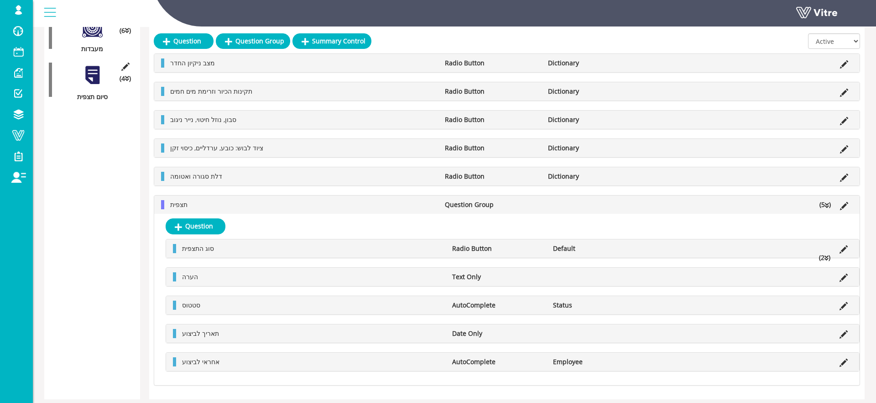
scroll to position [492, 0]
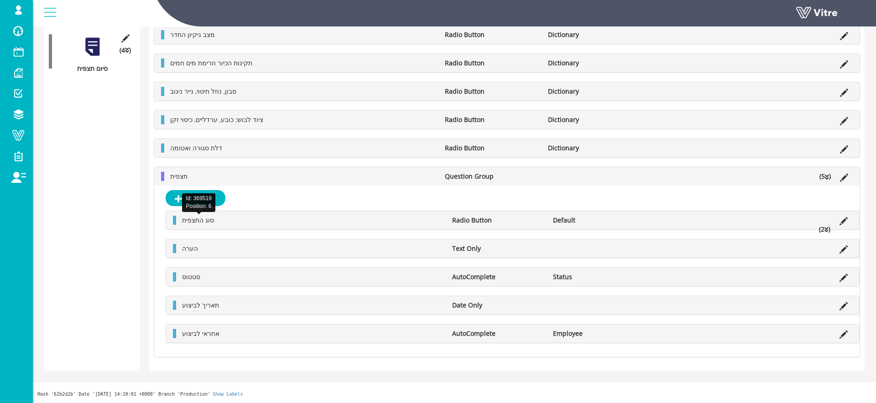
click at [214, 221] on span "סוג התצפית" at bounding box center [198, 219] width 32 height 9
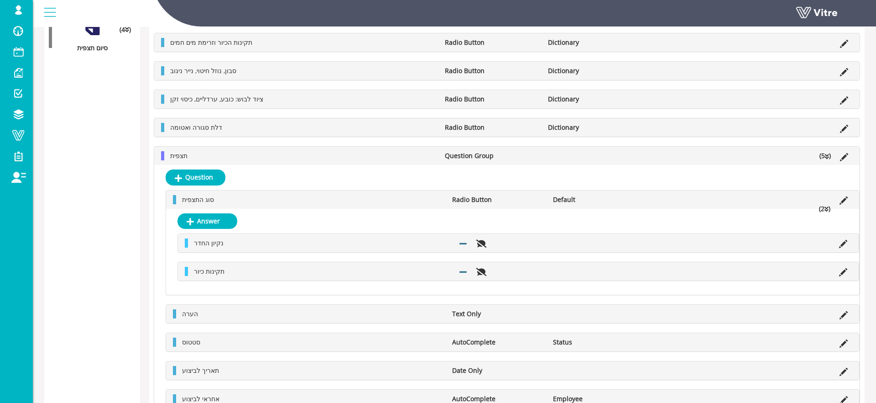
scroll to position [510, 0]
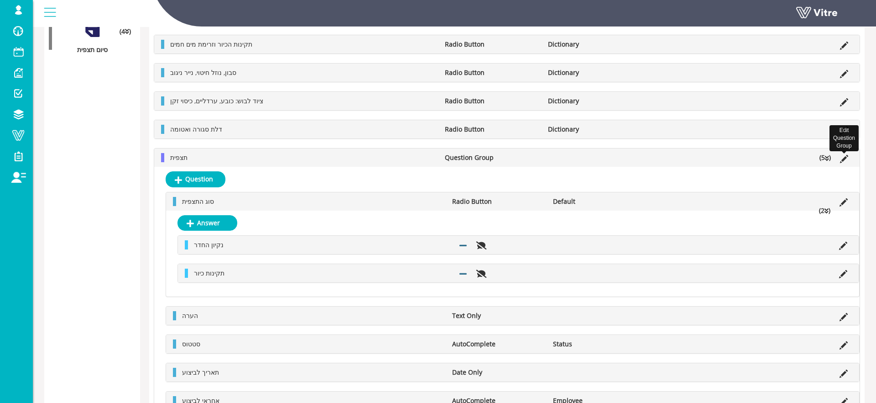
click at [846, 162] on icon at bounding box center [844, 159] width 8 height 8
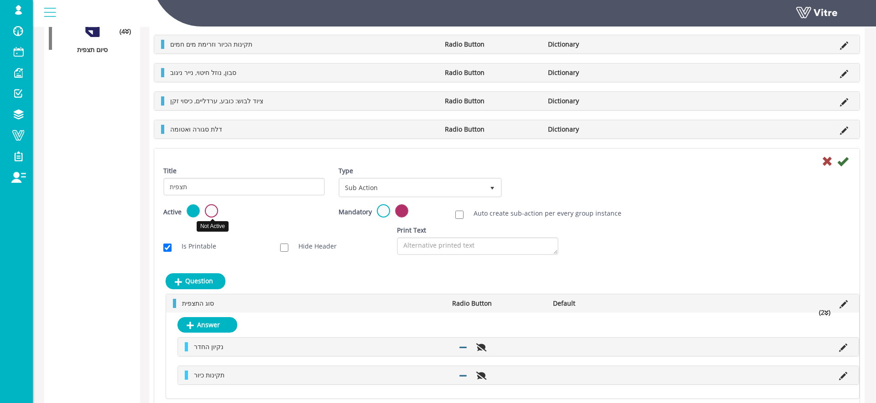
click at [217, 210] on label at bounding box center [211, 210] width 13 height 13
click at [0, 0] on input "radio" at bounding box center [0, 0] width 0 height 0
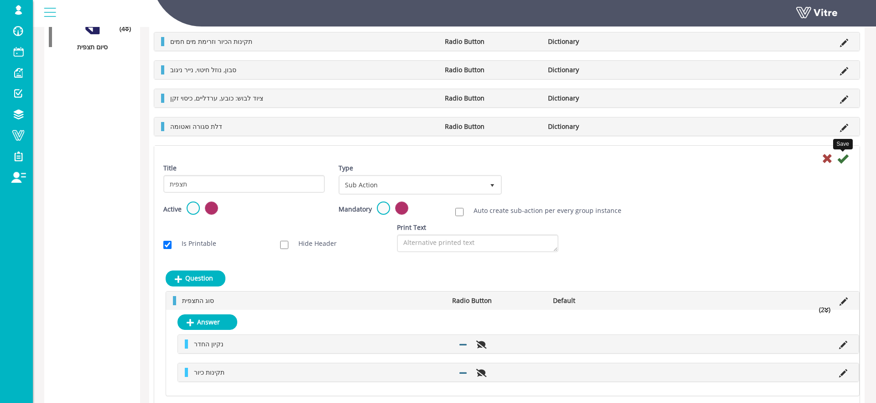
click at [841, 161] on icon at bounding box center [843, 158] width 11 height 11
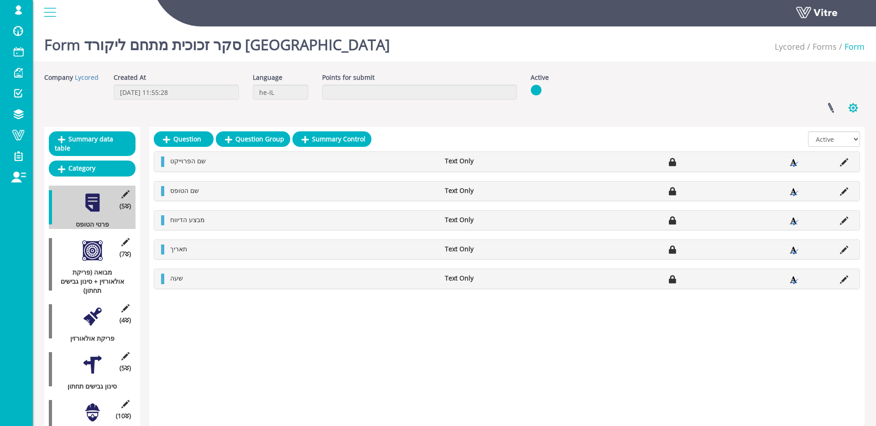
click at [846, 105] on button "button" at bounding box center [853, 108] width 23 height 24
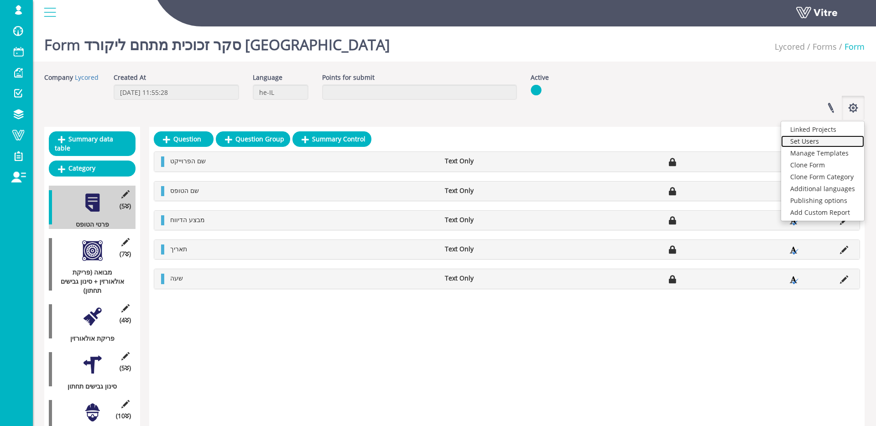
click at [841, 145] on link "Set Users" at bounding box center [822, 142] width 83 height 12
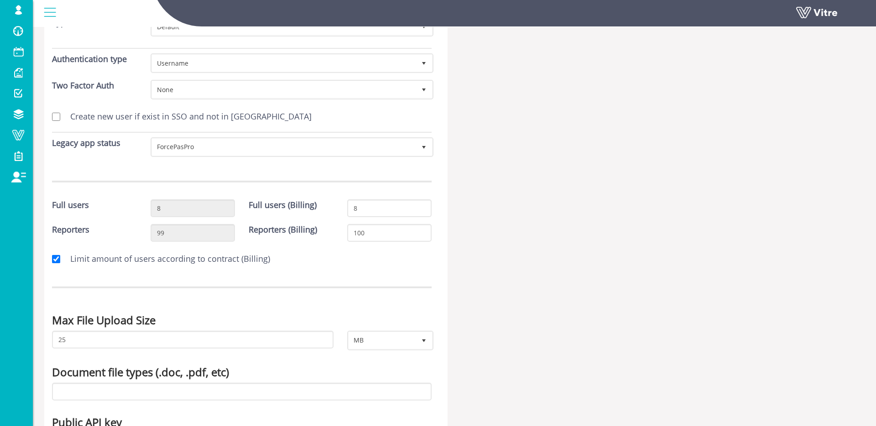
scroll to position [133, 0]
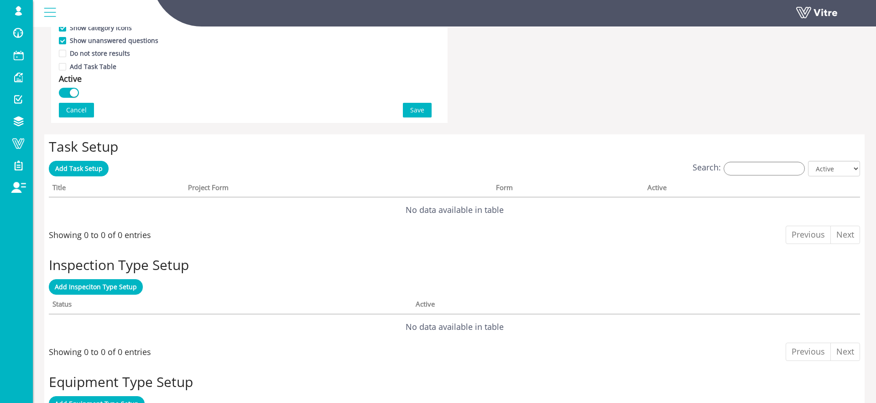
scroll to position [613, 0]
